Goal: Task Accomplishment & Management: Manage account settings

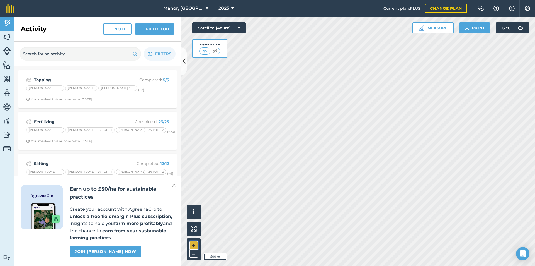
click at [192, 243] on button "+" at bounding box center [193, 245] width 8 height 8
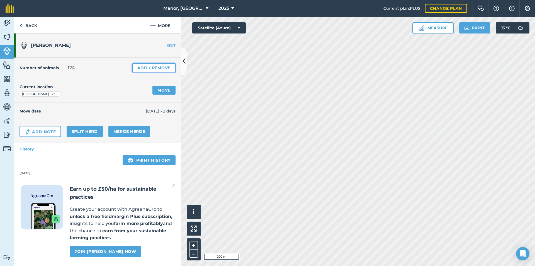
click at [159, 68] on link "Add / Remove" at bounding box center [153, 67] width 43 height 9
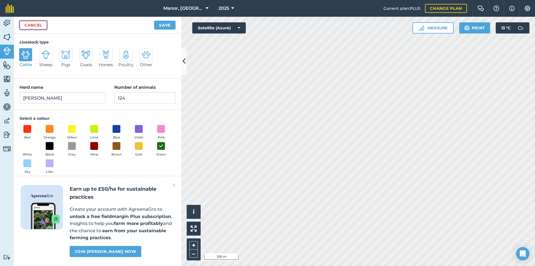
click at [32, 26] on link "Cancel" at bounding box center [34, 25] width 28 height 9
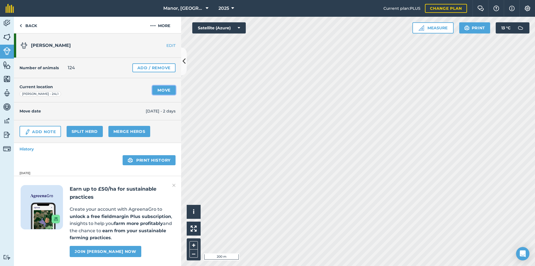
click at [164, 88] on link "Move" at bounding box center [163, 90] width 23 height 9
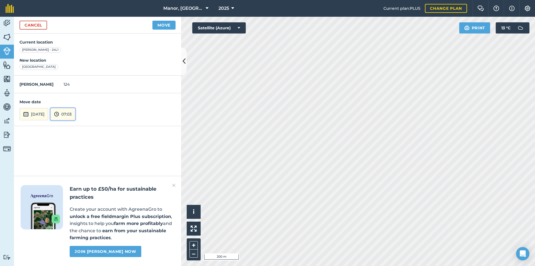
click at [75, 115] on button "07:03" at bounding box center [62, 114] width 25 height 12
click at [74, 87] on button "05:00" at bounding box center [64, 86] width 26 height 9
click at [159, 26] on button "Move" at bounding box center [163, 25] width 23 height 9
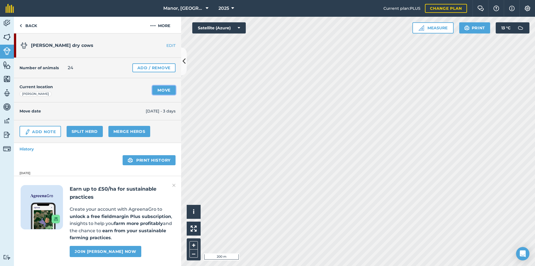
click at [154, 87] on link "Move" at bounding box center [163, 90] width 23 height 9
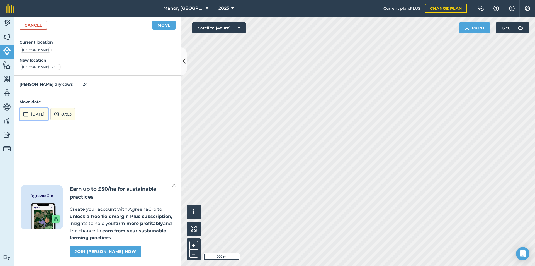
click at [48, 116] on button "[DATE]" at bounding box center [34, 114] width 29 height 12
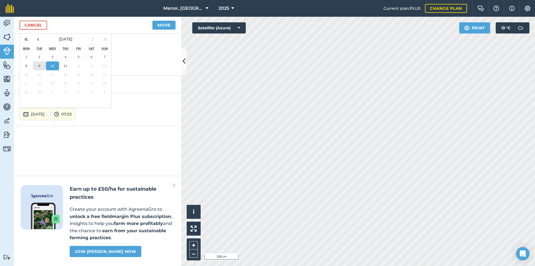
click at [38, 66] on button "9" at bounding box center [39, 65] width 13 height 9
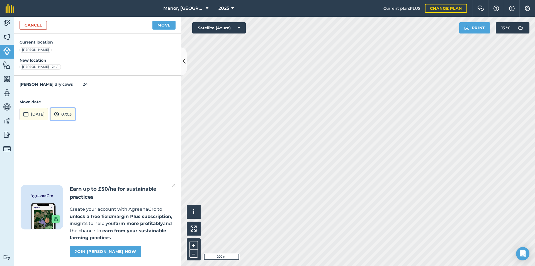
click at [74, 114] on button "07:03" at bounding box center [62, 114] width 25 height 12
click at [77, 103] on button "15:00" at bounding box center [64, 103] width 26 height 9
click at [160, 25] on button "Move" at bounding box center [163, 25] width 23 height 9
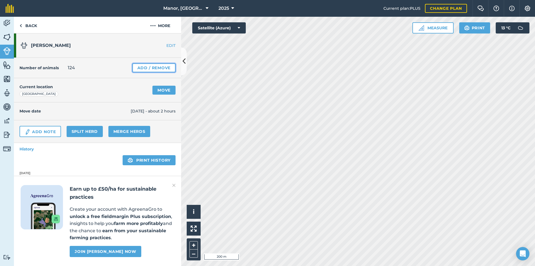
click at [150, 66] on link "Add / Remove" at bounding box center [153, 67] width 43 height 9
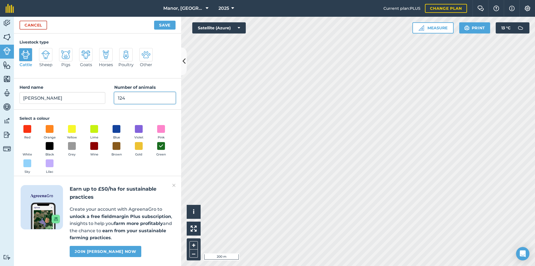
drag, startPoint x: 131, startPoint y: 101, endPoint x: 102, endPoint y: 100, distance: 29.0
click at [102, 100] on div "Herd name [PERSON_NAME] milkers Number of animals 124" at bounding box center [97, 93] width 167 height 31
type input "126"
click at [164, 26] on button "Save" at bounding box center [164, 25] width 21 height 9
